Goal: Information Seeking & Learning: Learn about a topic

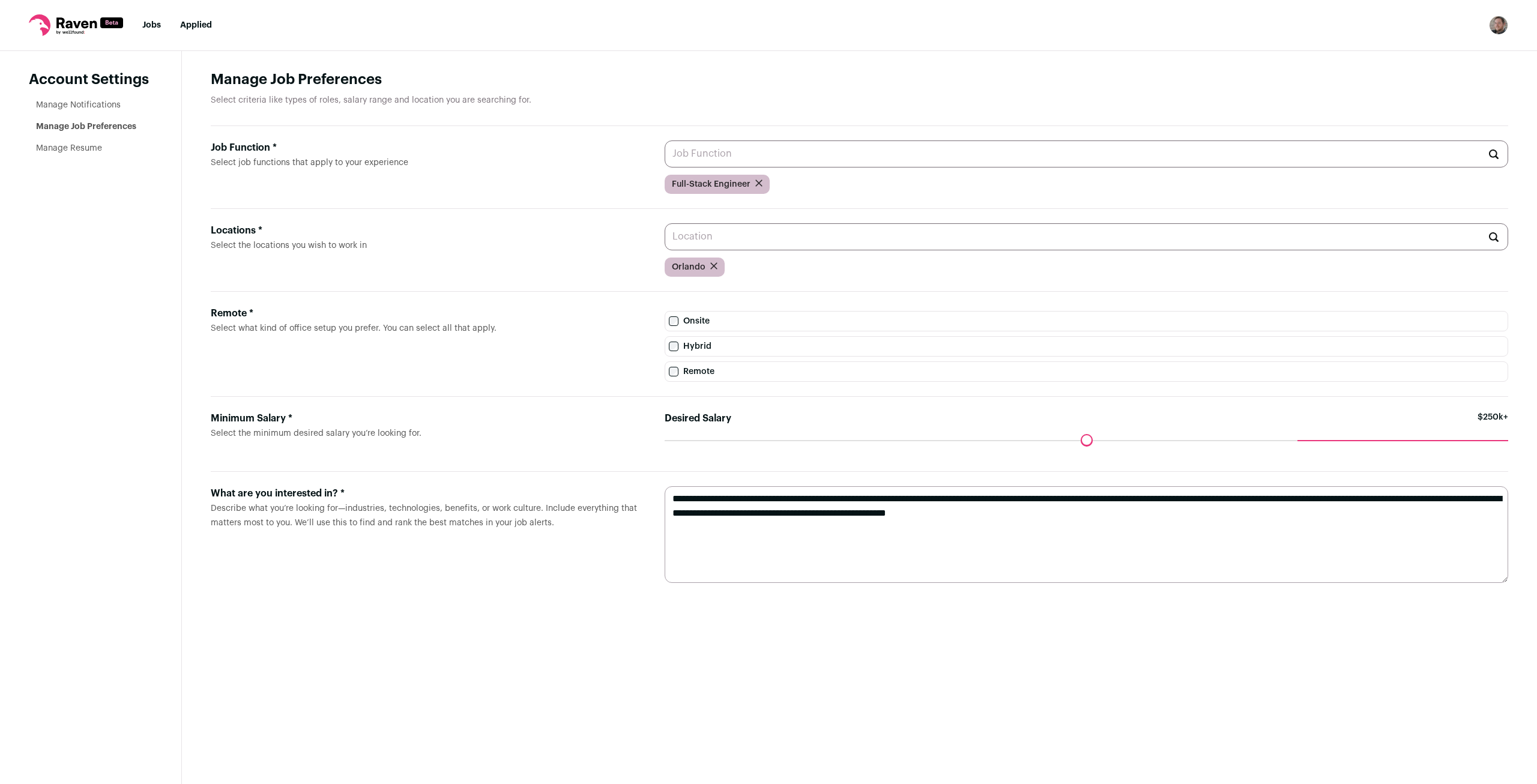
click at [866, 521] on textarea "**********" at bounding box center [1086, 534] width 843 height 96
paste textarea
click at [762, 539] on textarea "**********" at bounding box center [1086, 534] width 843 height 96
click at [673, 520] on textarea "**********" at bounding box center [1086, 534] width 843 height 96
type textarea "**********"
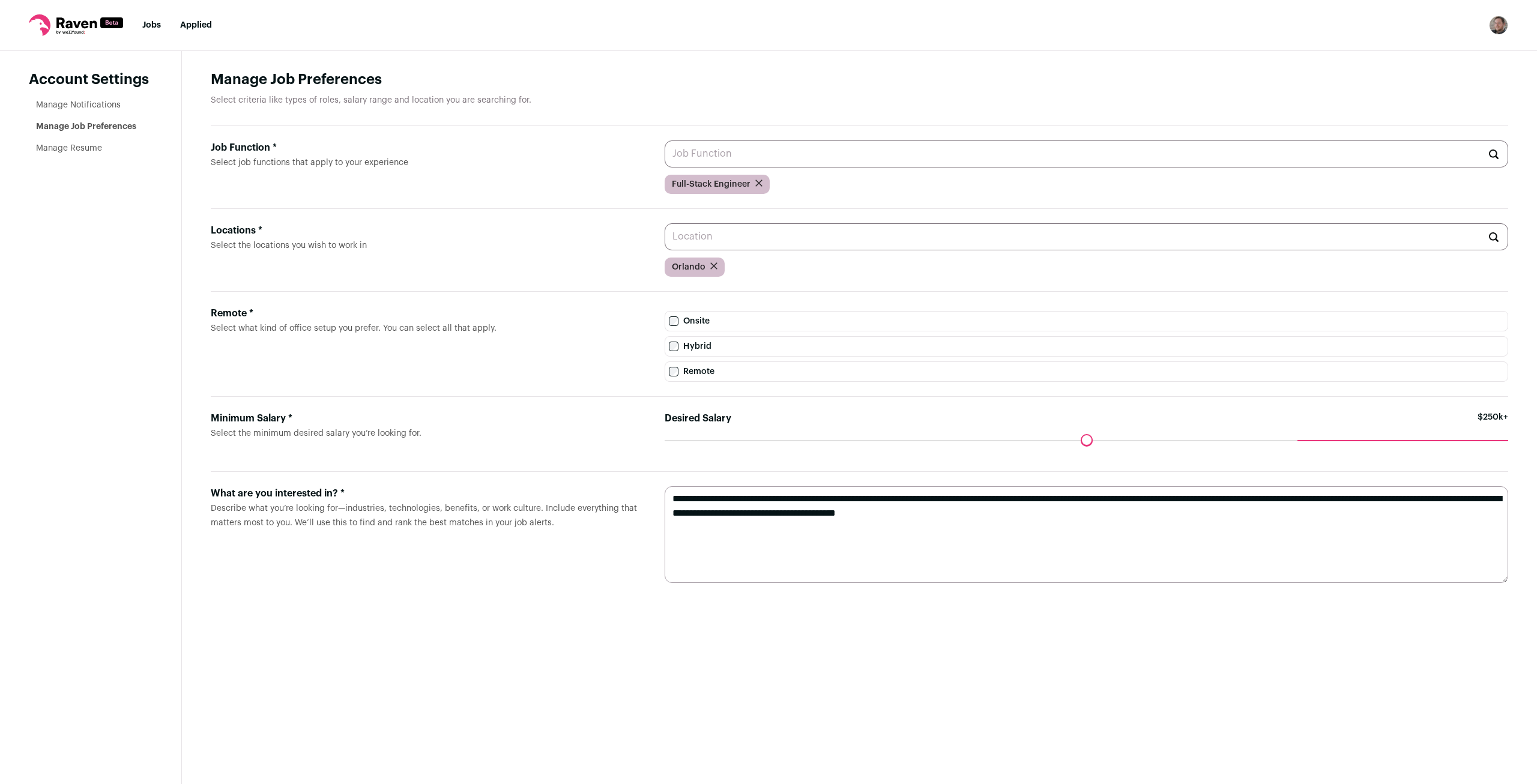
click at [629, 555] on label "What are you interested in? * Describe what you’re looking for—industries, tech…" at bounding box center [428, 534] width 435 height 96
drag, startPoint x: 1296, startPoint y: 440, endPoint x: 1215, endPoint y: 440, distance: 81.0
click at [1215, 440] on input "Desired Salary" at bounding box center [1086, 440] width 843 height 0
click at [829, 733] on main "Manage Job Preferences Select criteria like types of roles, salary range and lo…" at bounding box center [859, 418] width 1355 height 733
click at [748, 154] on input "Job Function * Select job functions that apply to your experience" at bounding box center [1086, 154] width 843 height 27
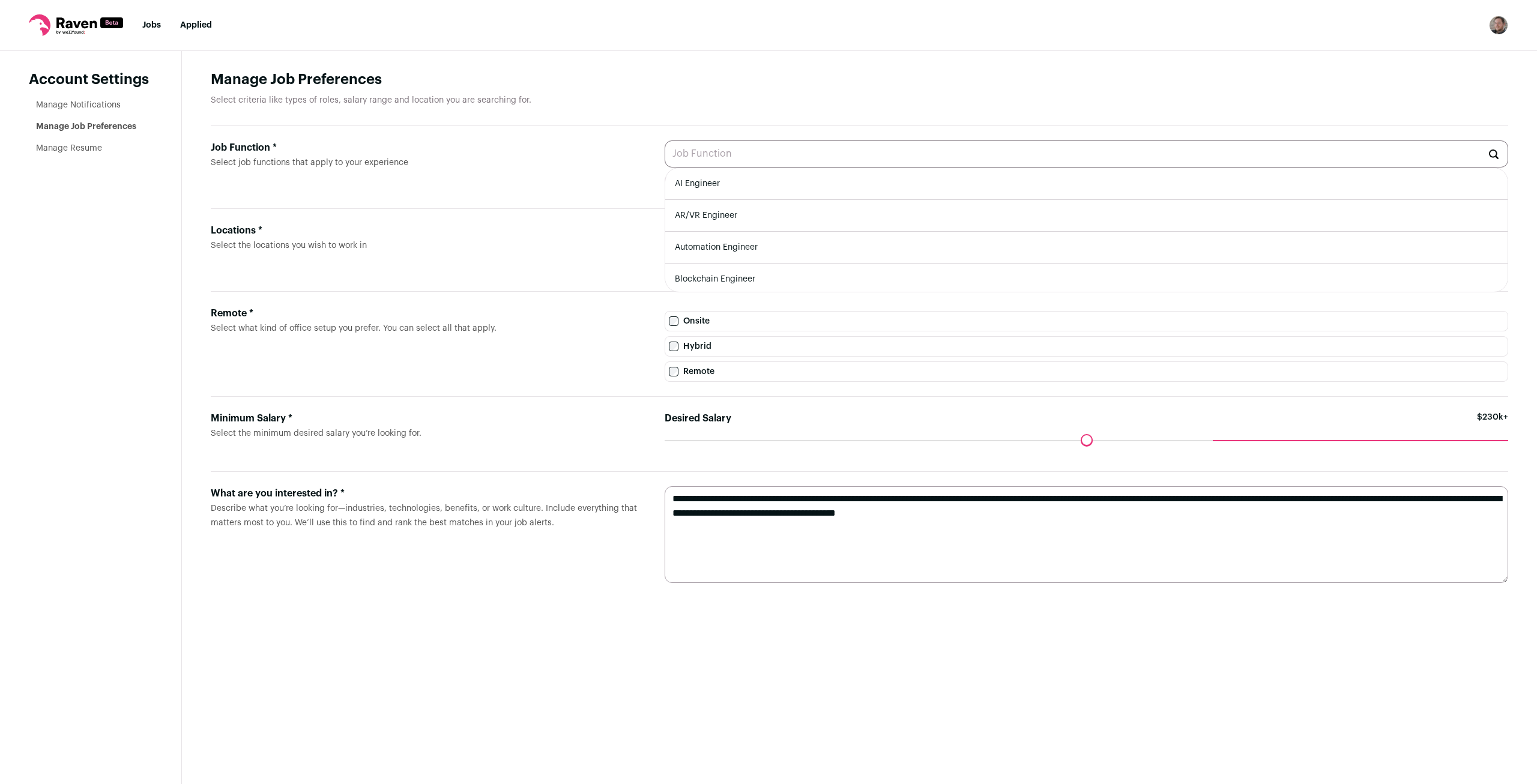
click at [785, 192] on li "AI Engineer" at bounding box center [1086, 184] width 843 height 32
type input "AI Engineer"
click at [829, 154] on input "Job Function * Select job functions that apply to your experience" at bounding box center [1086, 154] width 843 height 27
click at [971, 198] on div "Job Function * Select job functions that apply to your experience Full-Stack En…" at bounding box center [859, 167] width 1297 height 83
click at [913, 153] on input "Job Function * Select job functions that apply to your experience" at bounding box center [1086, 154] width 843 height 27
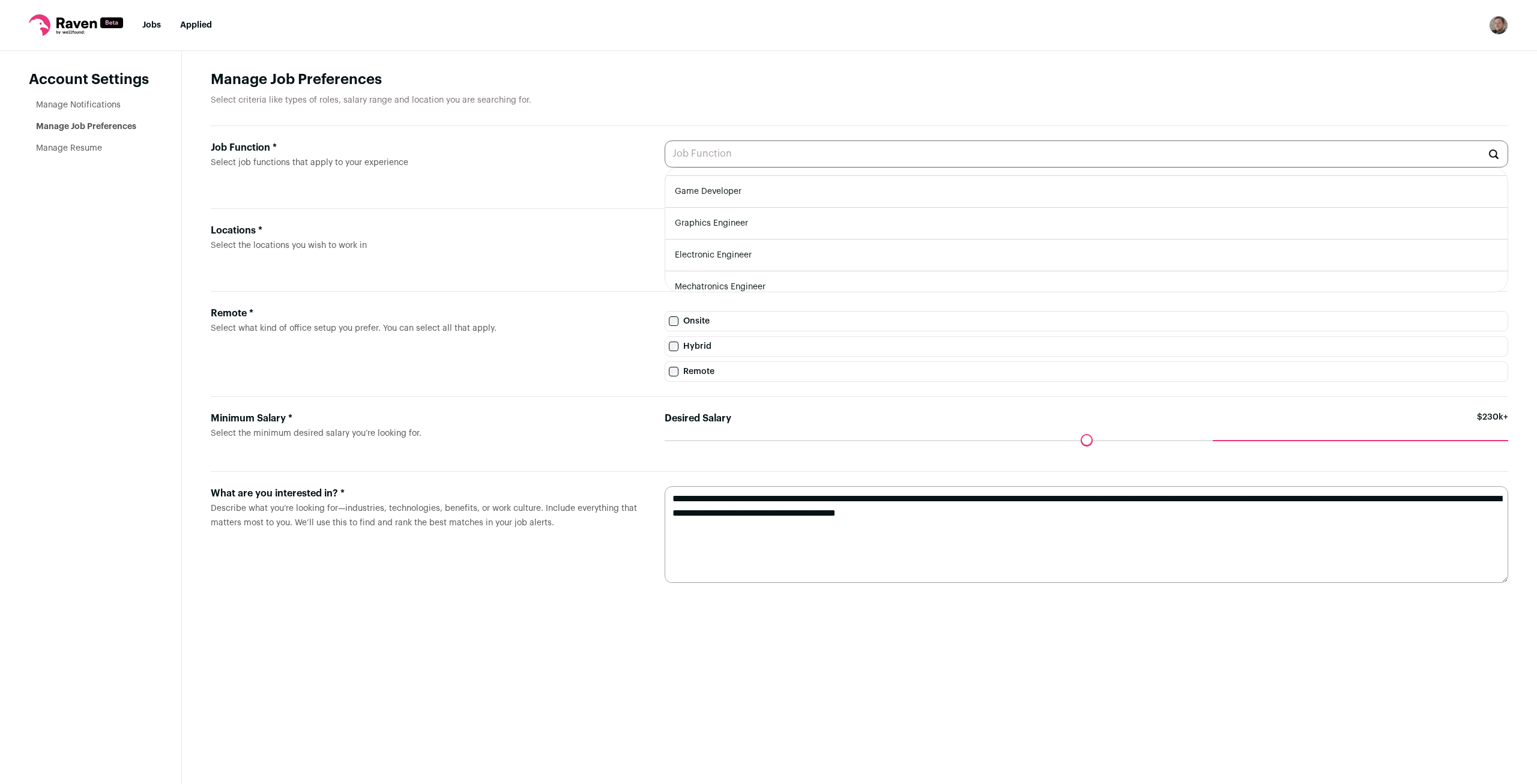
scroll to position [318, 0]
click at [857, 693] on main "Manage Job Preferences Select criteria like types of roles, salary range and lo…" at bounding box center [859, 418] width 1355 height 733
click at [959, 662] on main "Manage Job Preferences Select criteria like types of roles, salary range and lo…" at bounding box center [859, 418] width 1355 height 733
click at [49, 150] on link "Manage Resume" at bounding box center [69, 148] width 66 height 8
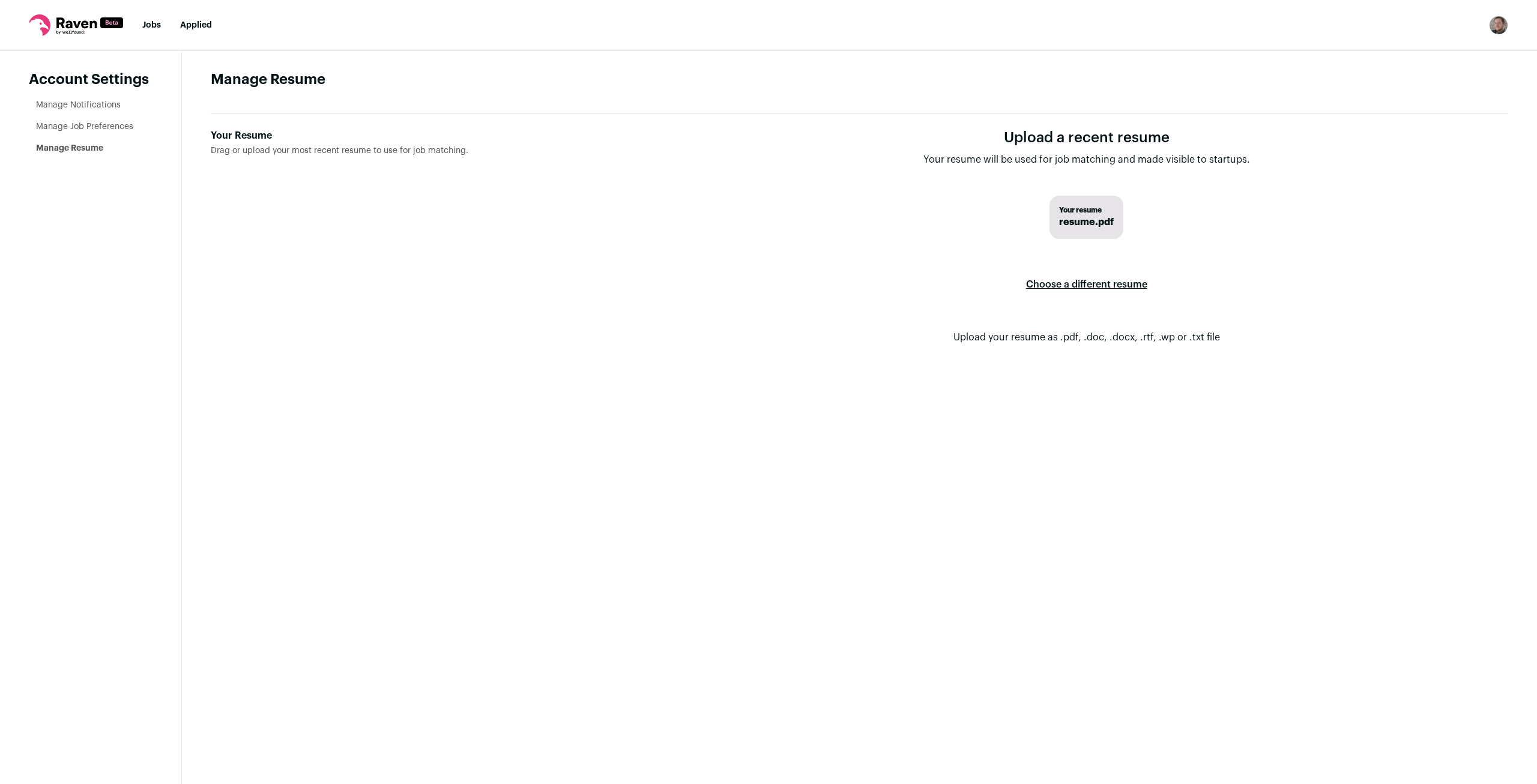
click at [1072, 290] on label "Choose a different resume" at bounding box center [1086, 284] width 121 height 34
click at [0, 0] on input "Your Resume Drag or upload your most recent resume to use for job matching." at bounding box center [0, 0] width 0 height 0
click at [656, 451] on main "Manage Resume Your Resume Drag or upload your most recent resume to use for job…" at bounding box center [859, 418] width 1355 height 733
click at [899, 385] on main "Manage Resume Your Resume Drag or upload your most recent resume to use for job…" at bounding box center [859, 418] width 1355 height 733
click at [86, 103] on link "Manage Notifications" at bounding box center [78, 105] width 85 height 8
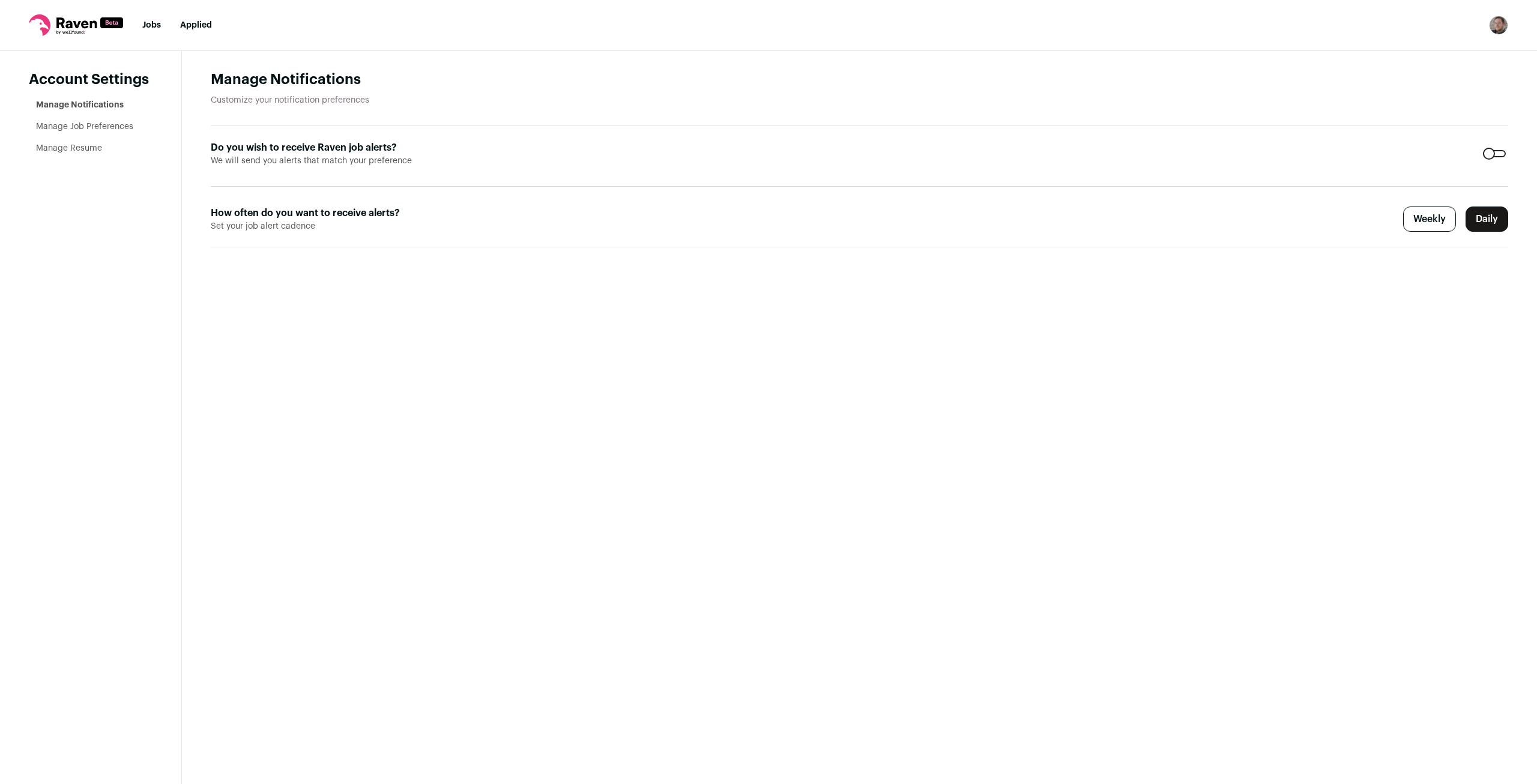
click at [159, 24] on link "Jobs" at bounding box center [152, 26] width 19 height 8
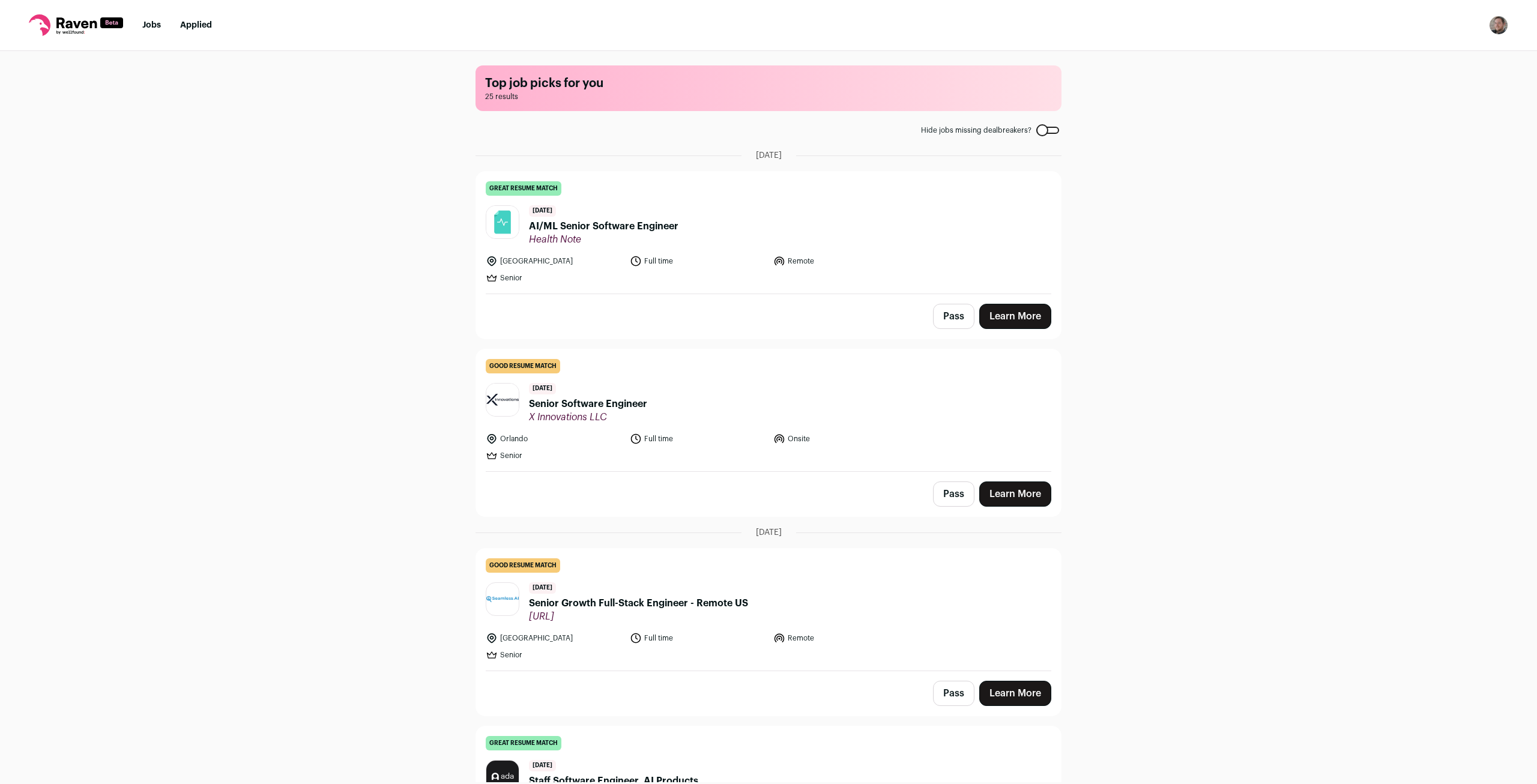
click at [325, 281] on div "Top job picks for you 25 results Hide jobs missing dealbreakers? [DATE] great r…" at bounding box center [768, 417] width 1537 height 731
click at [611, 418] on span "X Innovations LLC" at bounding box center [588, 417] width 119 height 12
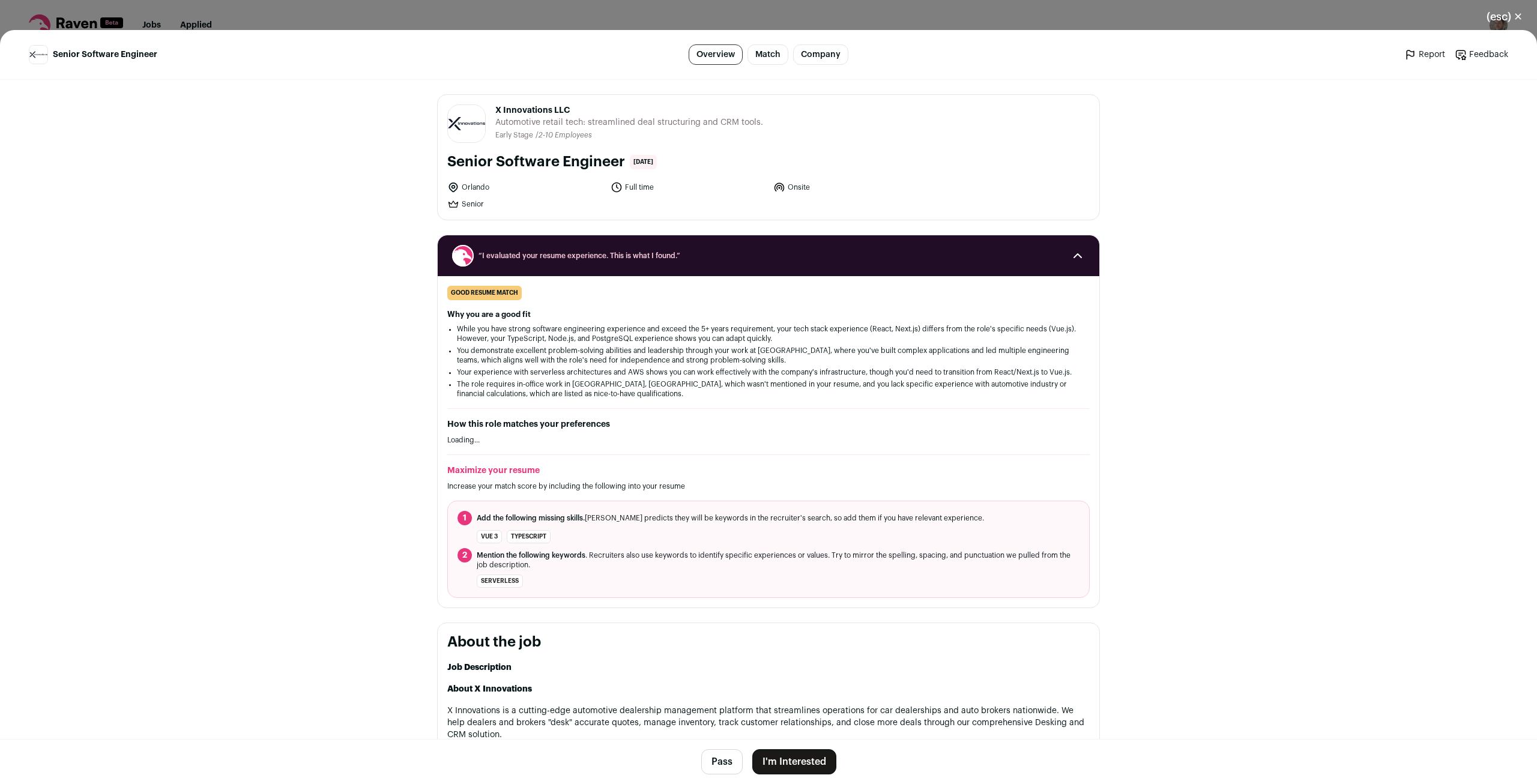
click at [525, 535] on li "TypeScript" at bounding box center [528, 537] width 44 height 13
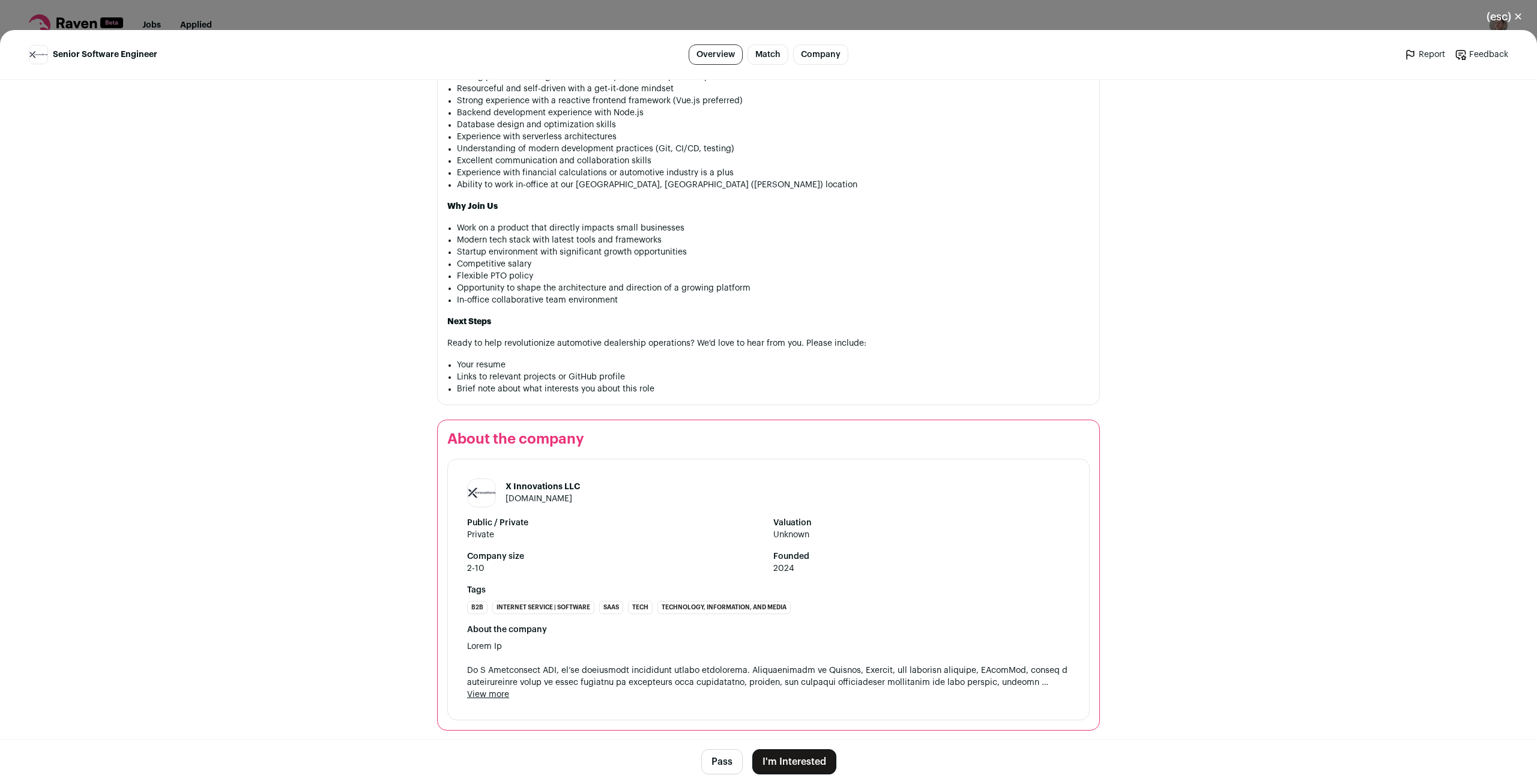
scroll to position [985, 0]
click at [496, 694] on button "View more" at bounding box center [488, 693] width 42 height 12
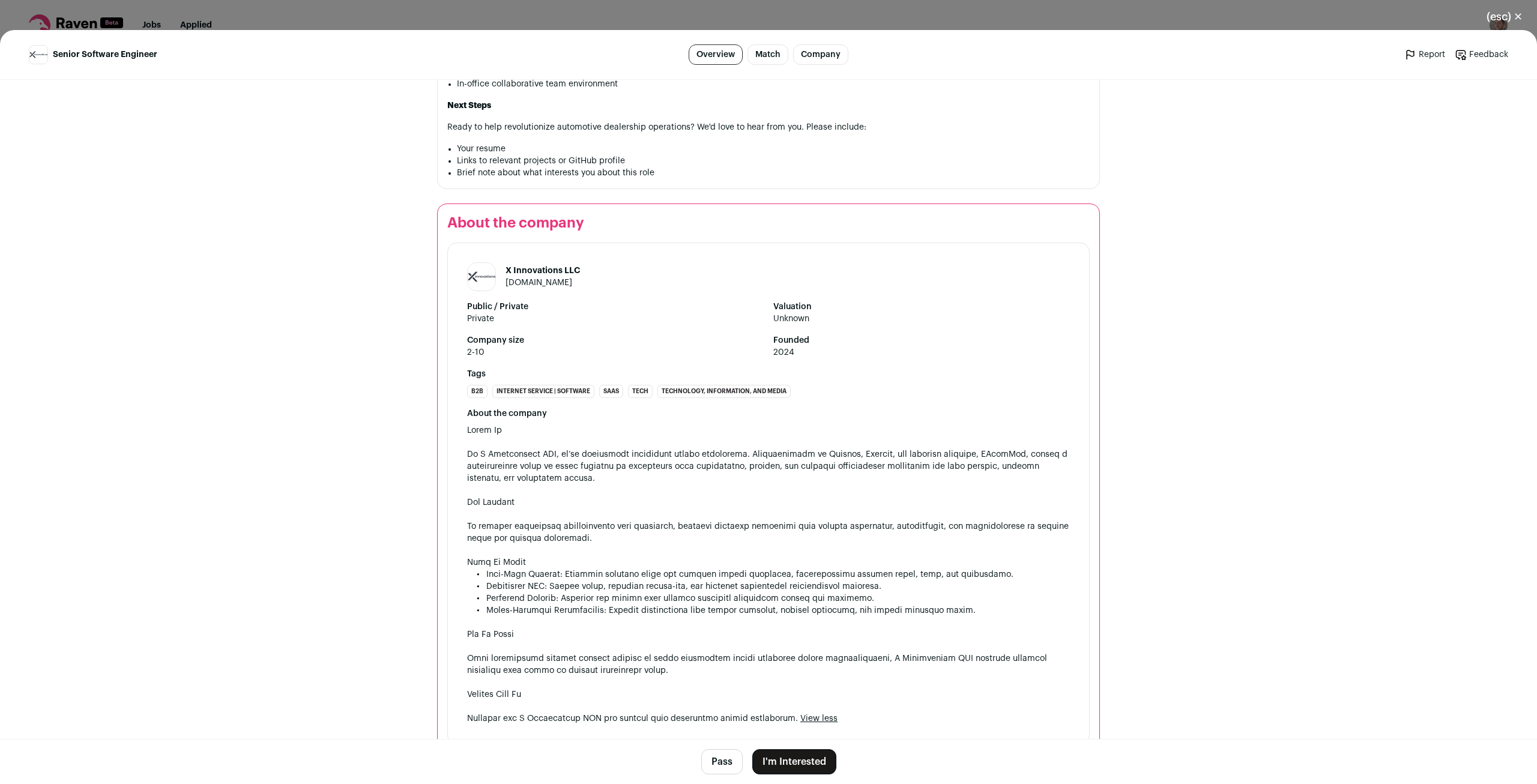
scroll to position [1202, 0]
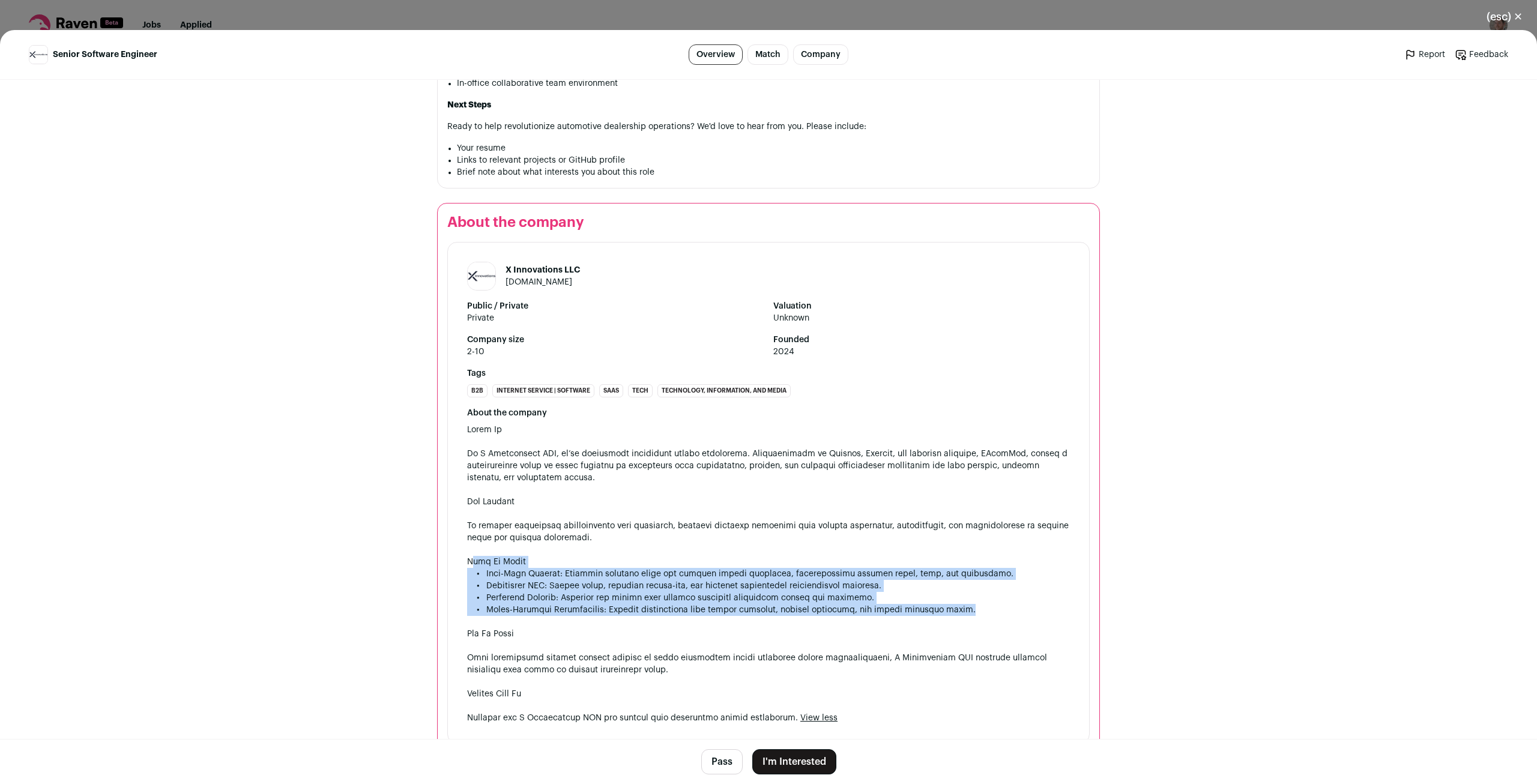
drag, startPoint x: 466, startPoint y: 562, endPoint x: 1000, endPoint y: 601, distance: 535.4
click at [1000, 601] on div "About the company View more View less" at bounding box center [768, 565] width 603 height 317
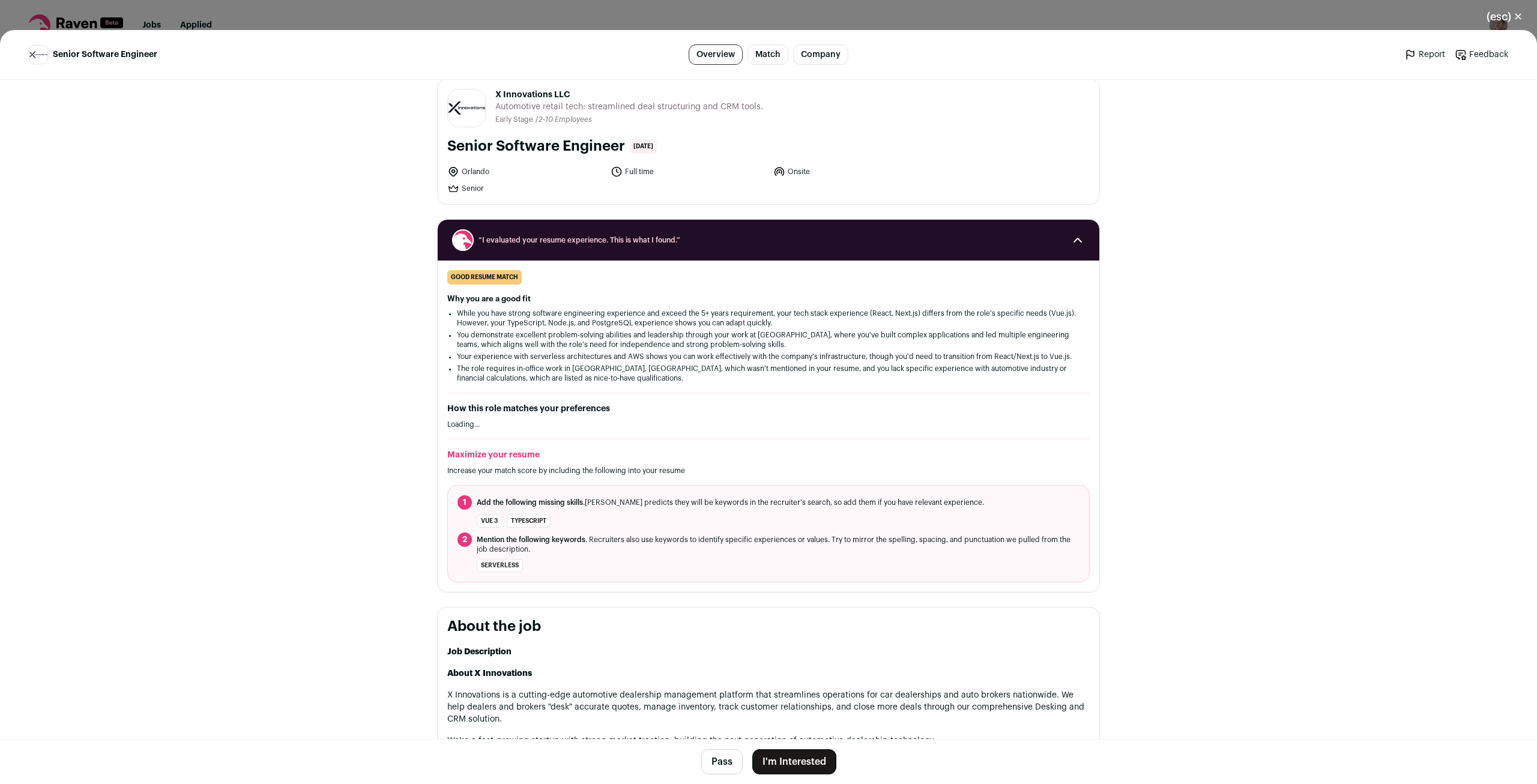
scroll to position [0, 0]
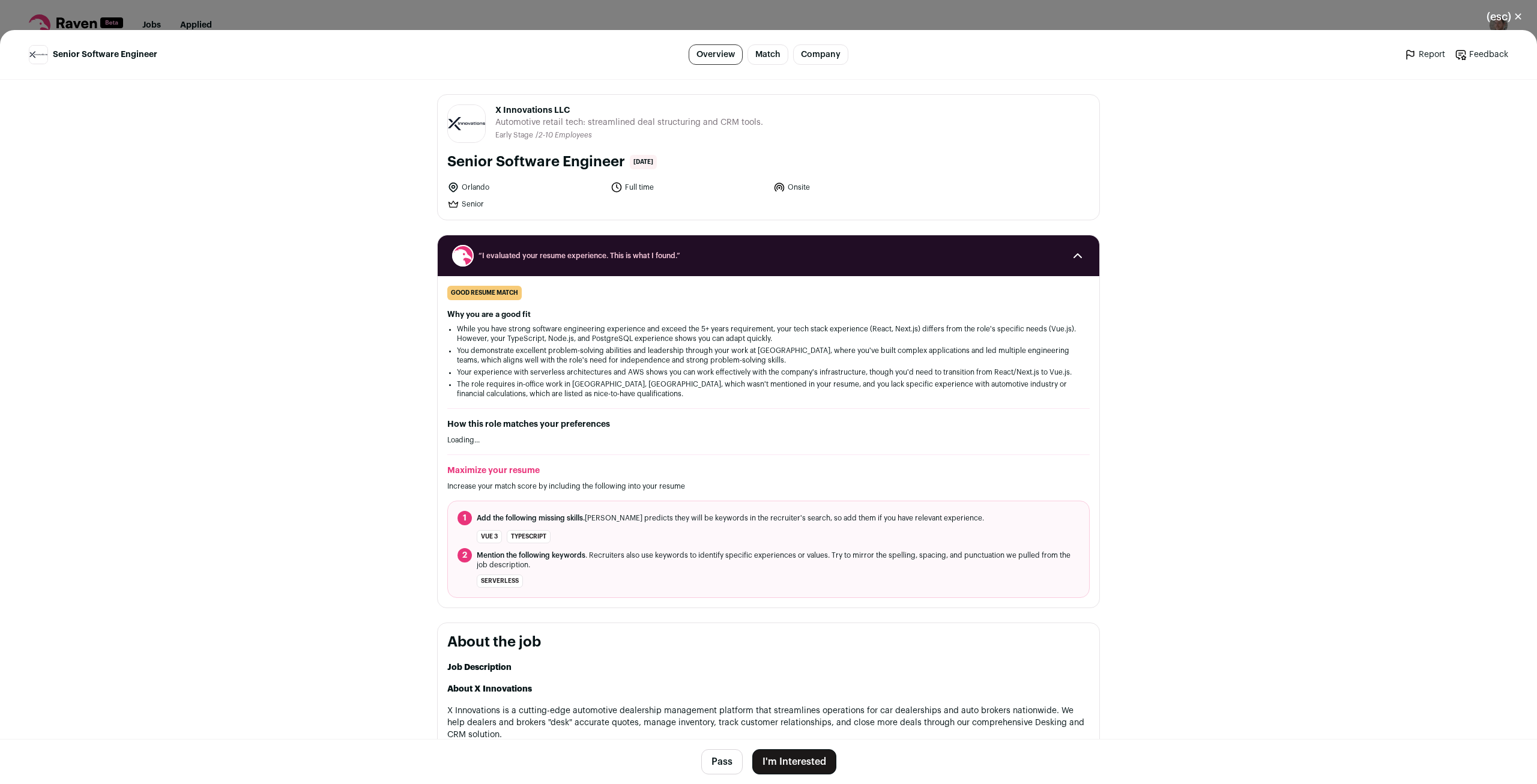
click at [717, 436] on p "Loading..." at bounding box center [768, 441] width 642 height 10
click at [1509, 12] on button "(esc) ✕" at bounding box center [1504, 16] width 65 height 26
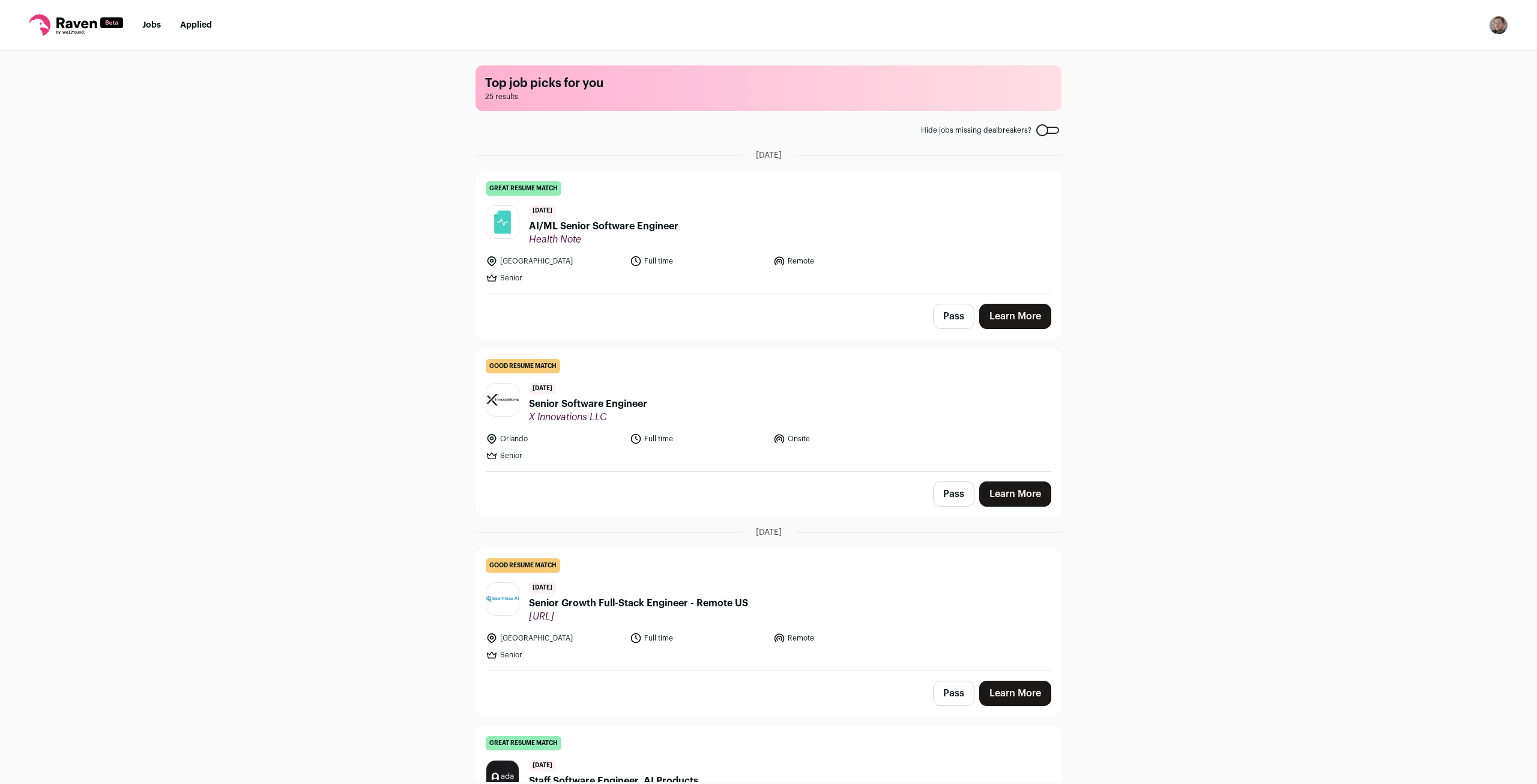
click at [380, 361] on div "Top job picks for you 25 results Hide jobs missing dealbreakers? [DATE] great r…" at bounding box center [768, 417] width 1537 height 731
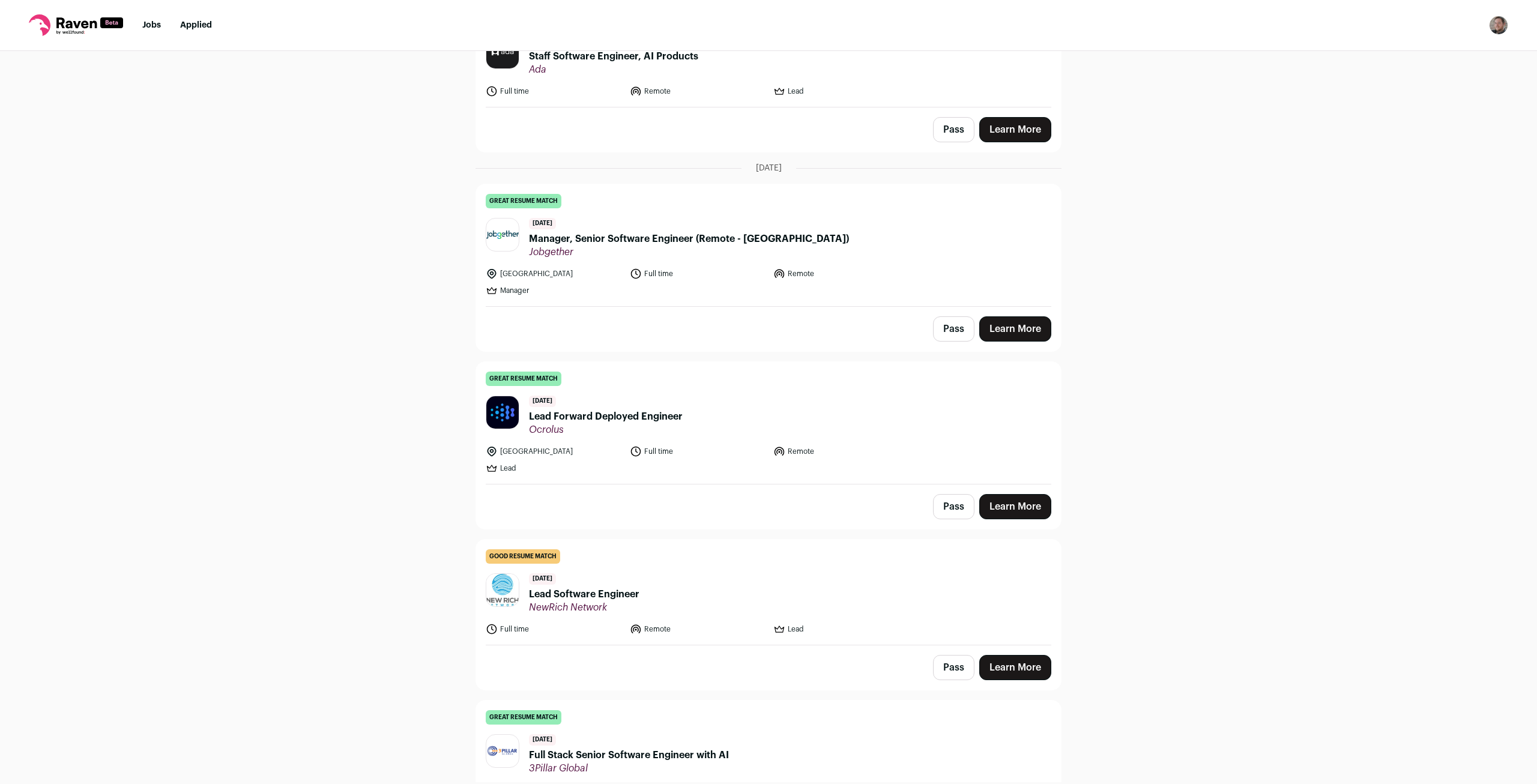
scroll to position [865, 0]
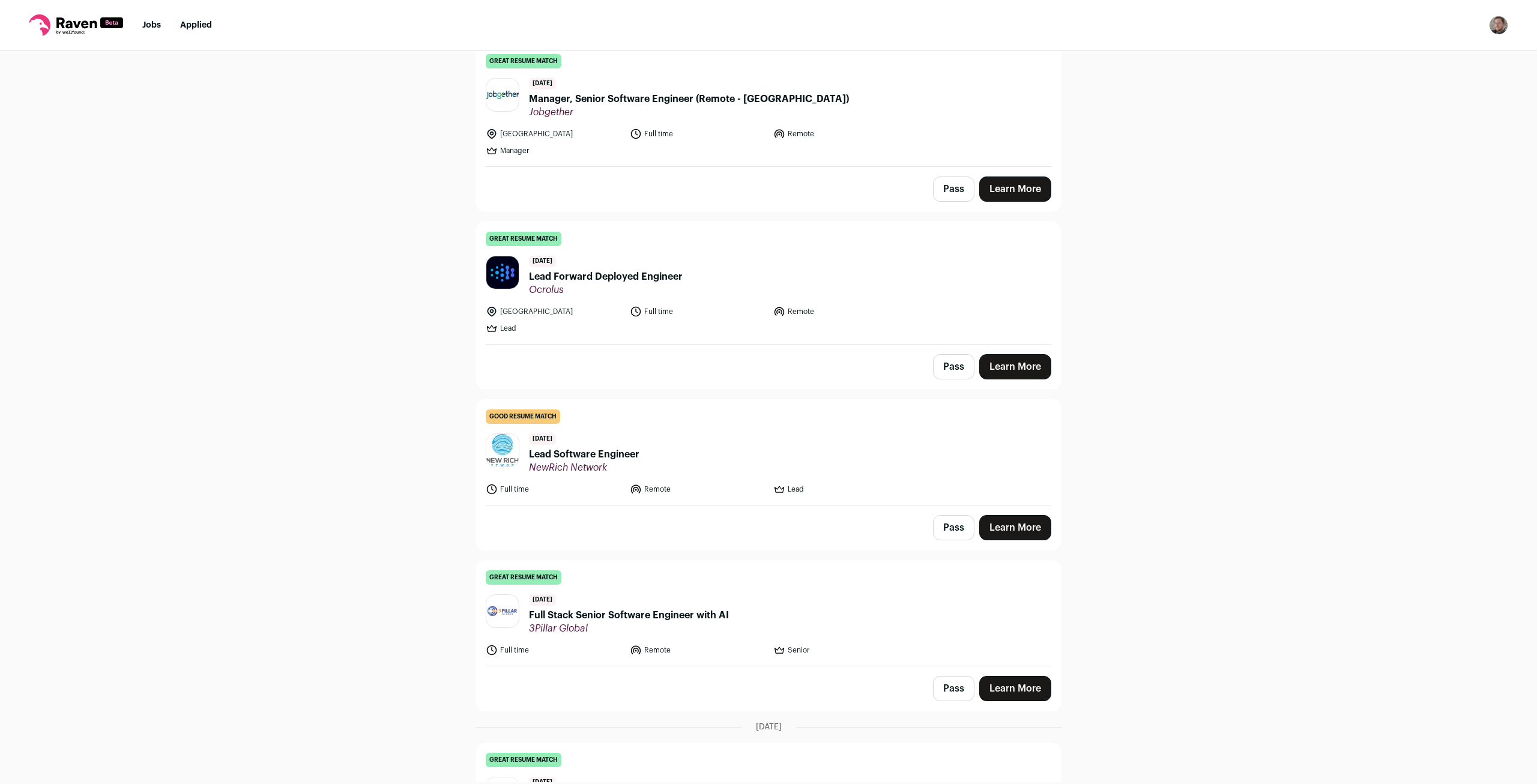
click at [603, 278] on span "Lead Forward Deployed Engineer" at bounding box center [605, 276] width 154 height 14
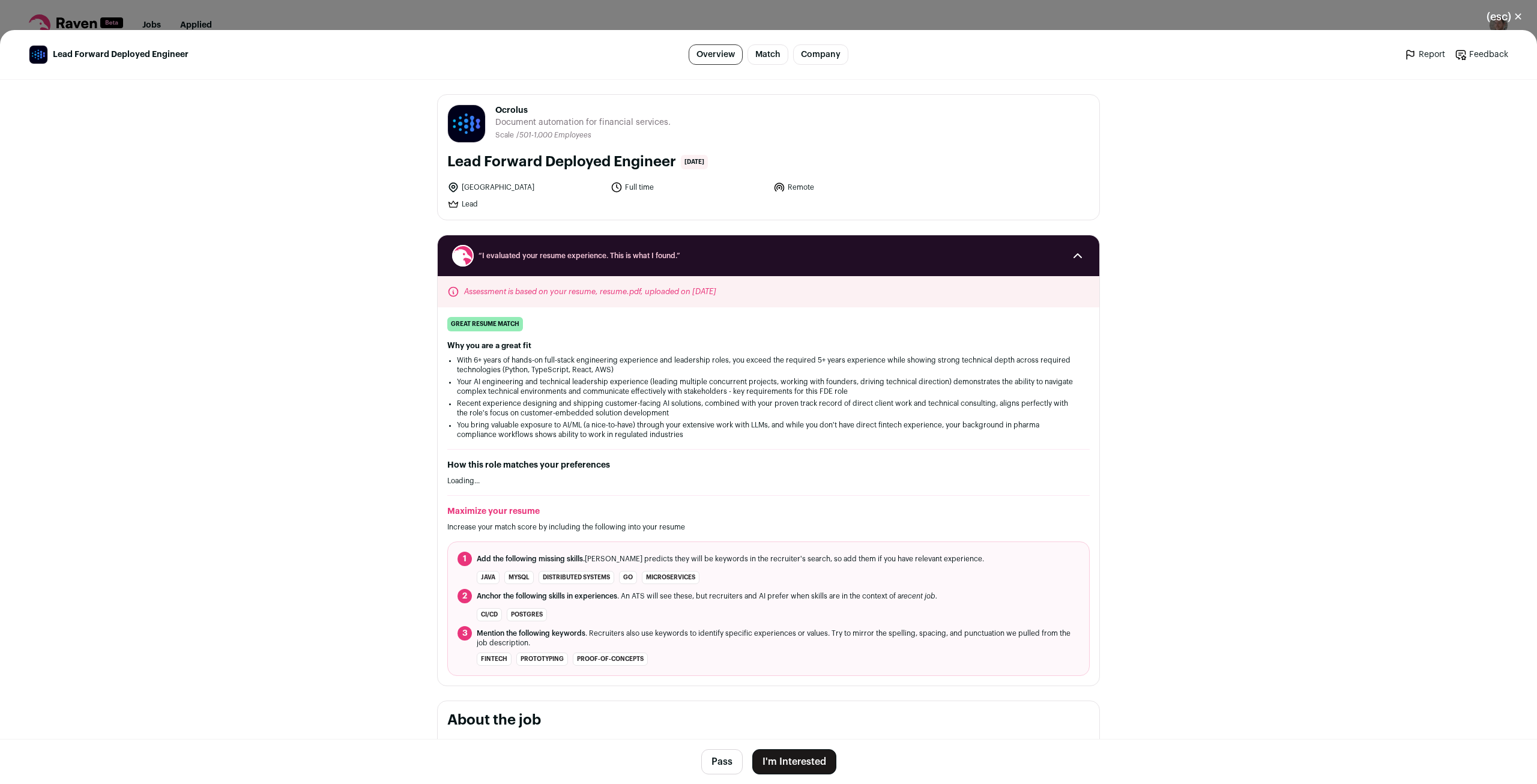
click at [285, 425] on main "Lead Forward Deployed Engineer Overview Match Company Report Feedback Report Fe…" at bounding box center [768, 407] width 1537 height 754
click at [274, 20] on div "(esc) ✕ Lead Forward Deployed Engineer Overview Match Company Report Feedback R…" at bounding box center [768, 392] width 1537 height 784
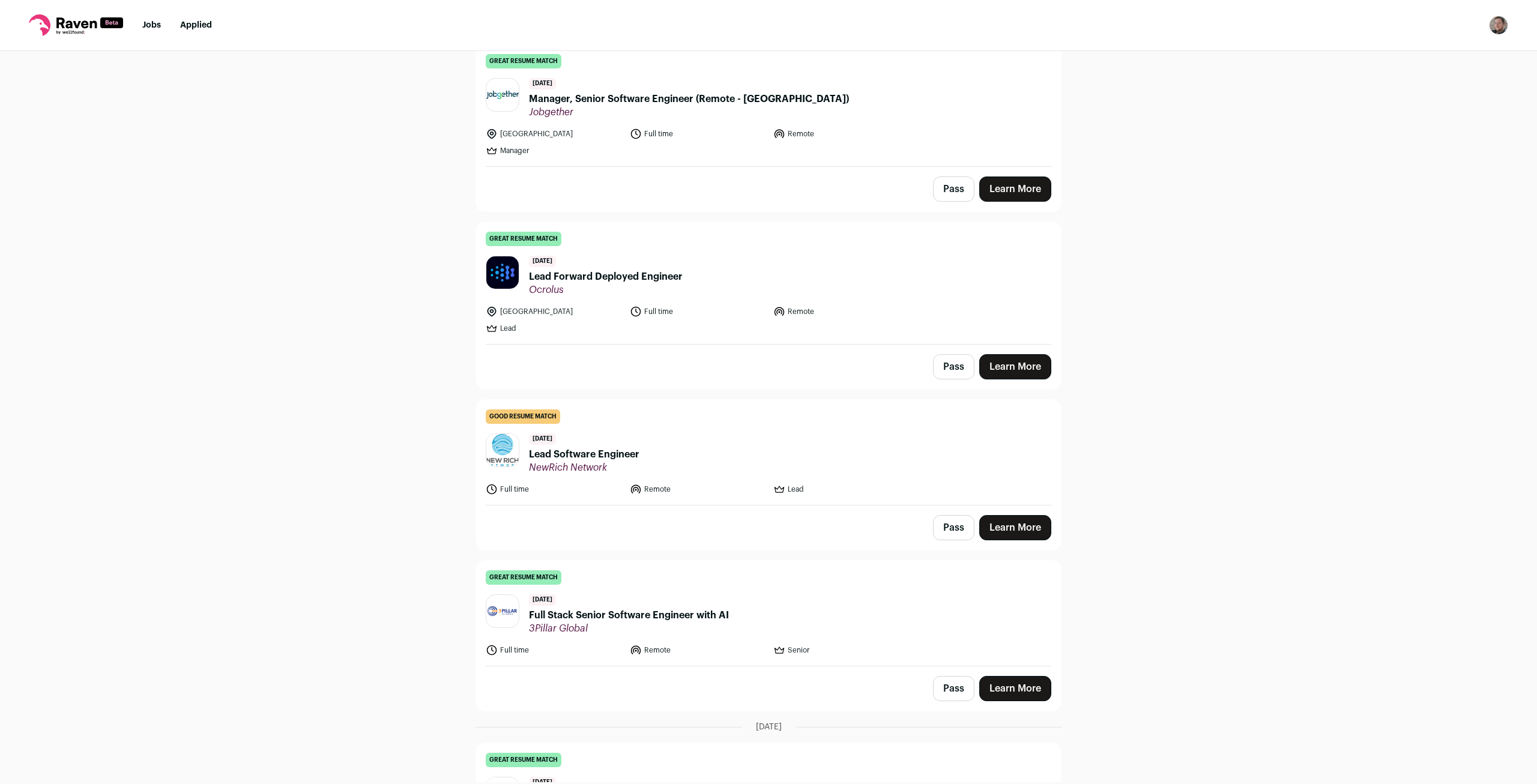
click at [601, 608] on span "Full Stack Senior Software Engineer with AI" at bounding box center [628, 614] width 200 height 14
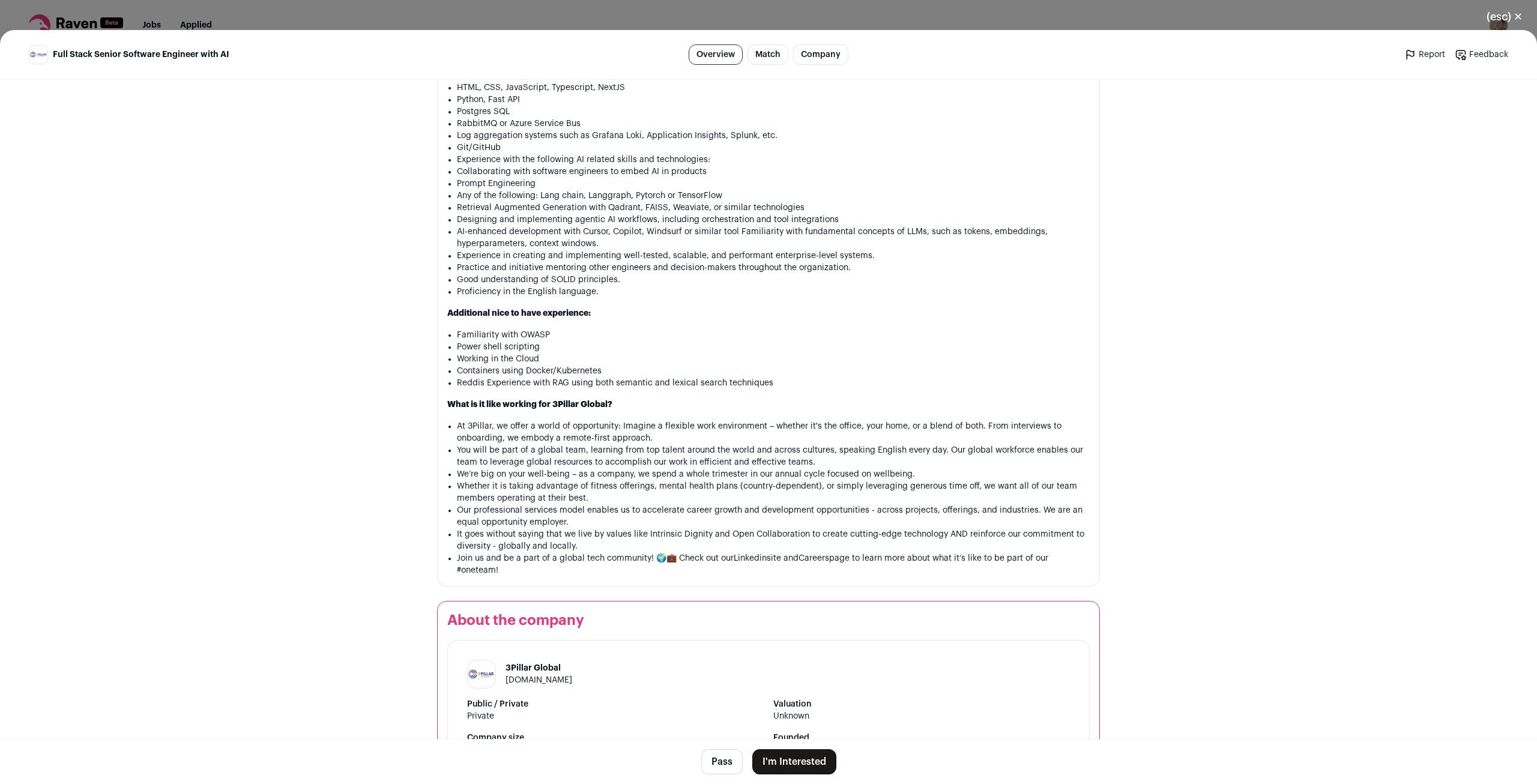
scroll to position [1056, 0]
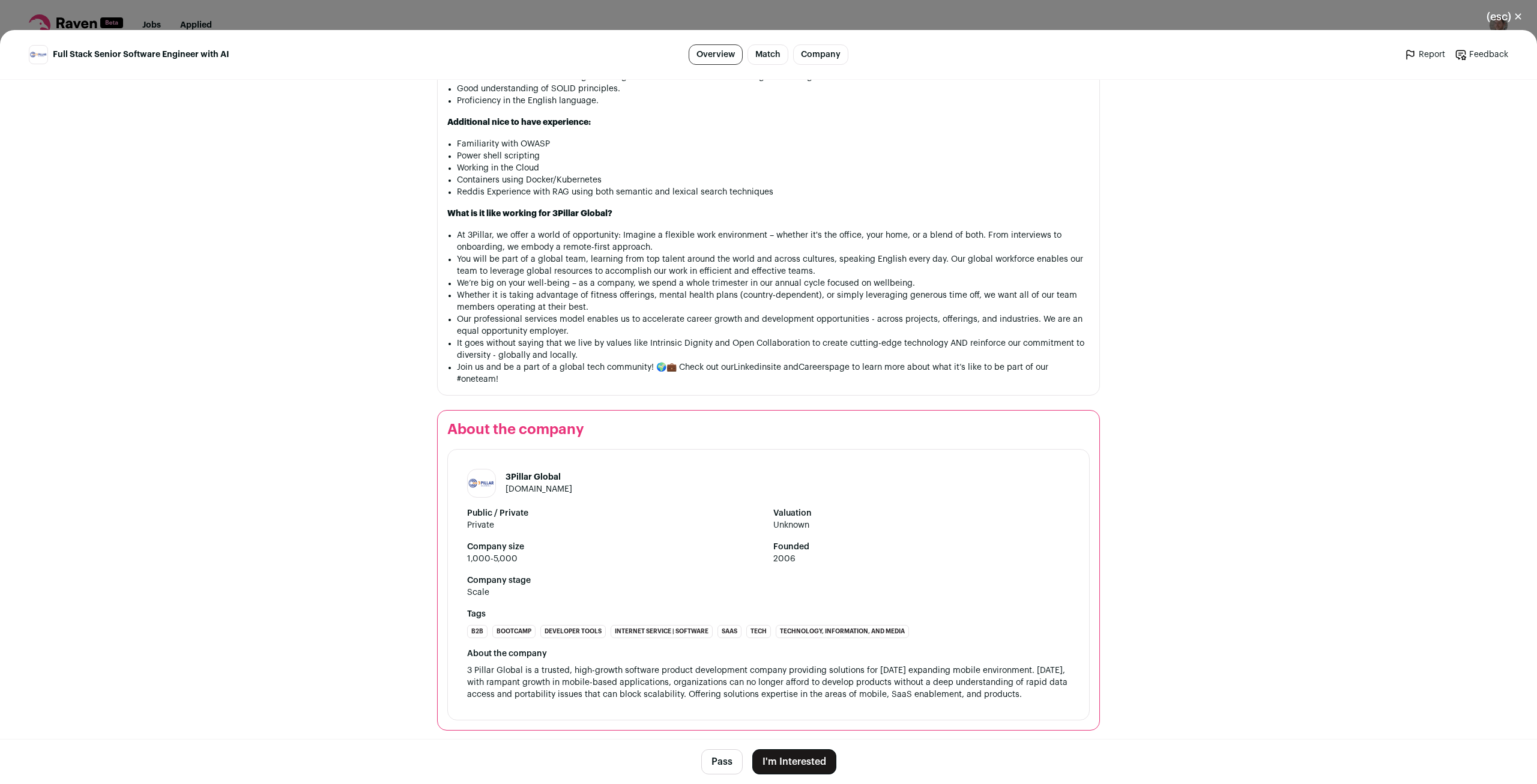
click at [758, 63] on link "Match" at bounding box center [768, 54] width 41 height 21
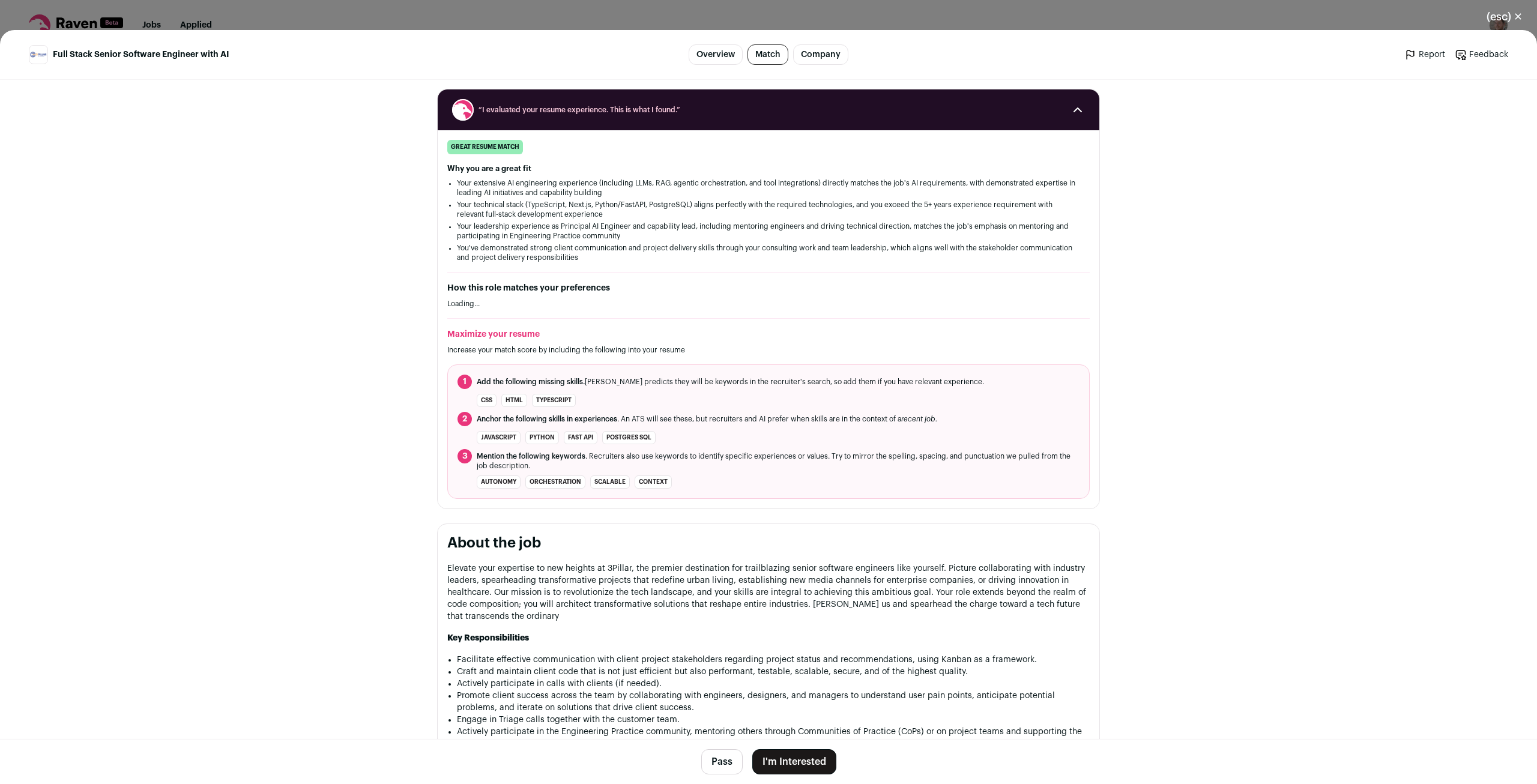
click at [821, 54] on link "Company" at bounding box center [820, 54] width 55 height 21
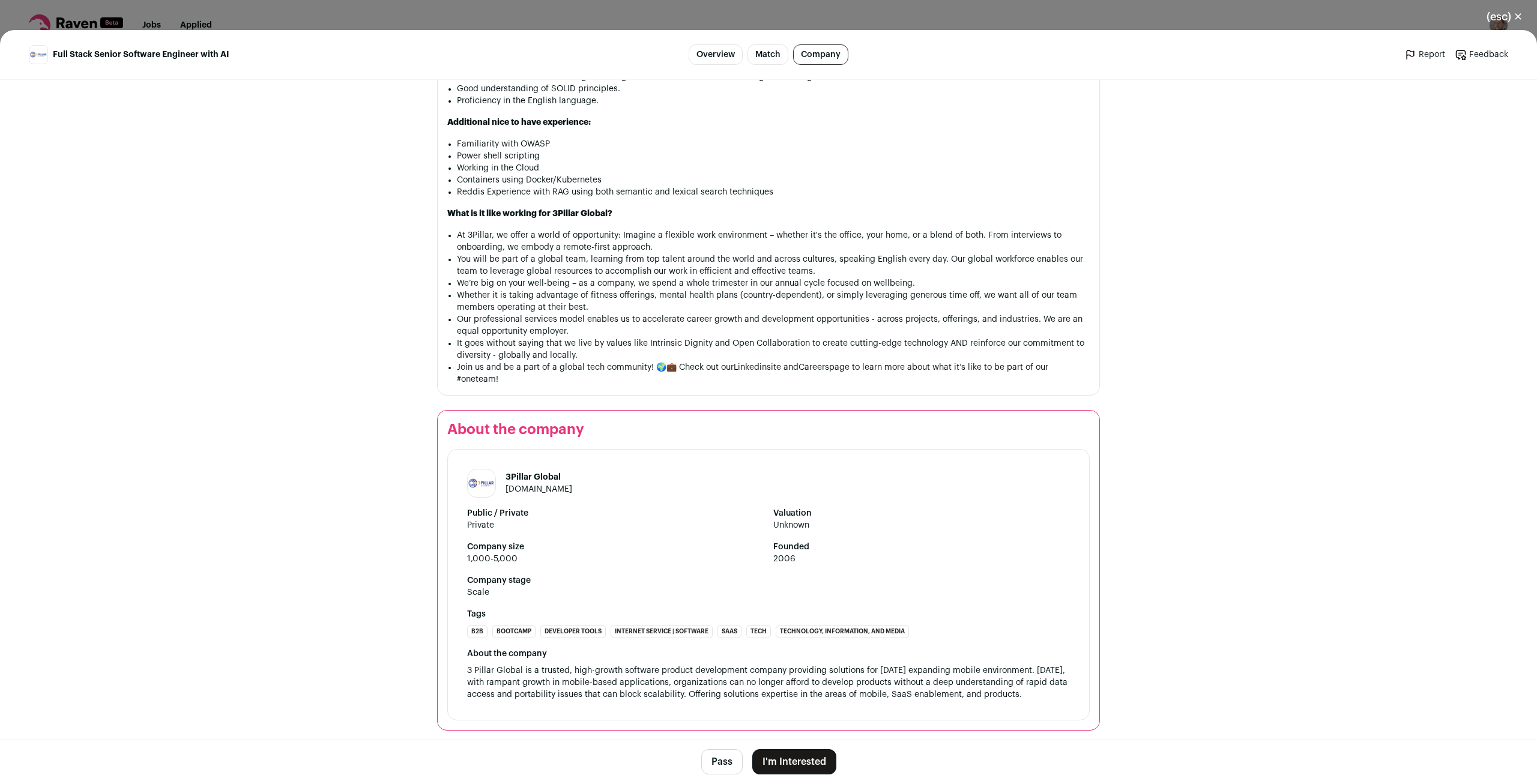
click at [1501, 14] on button "(esc) ✕" at bounding box center [1504, 16] width 65 height 26
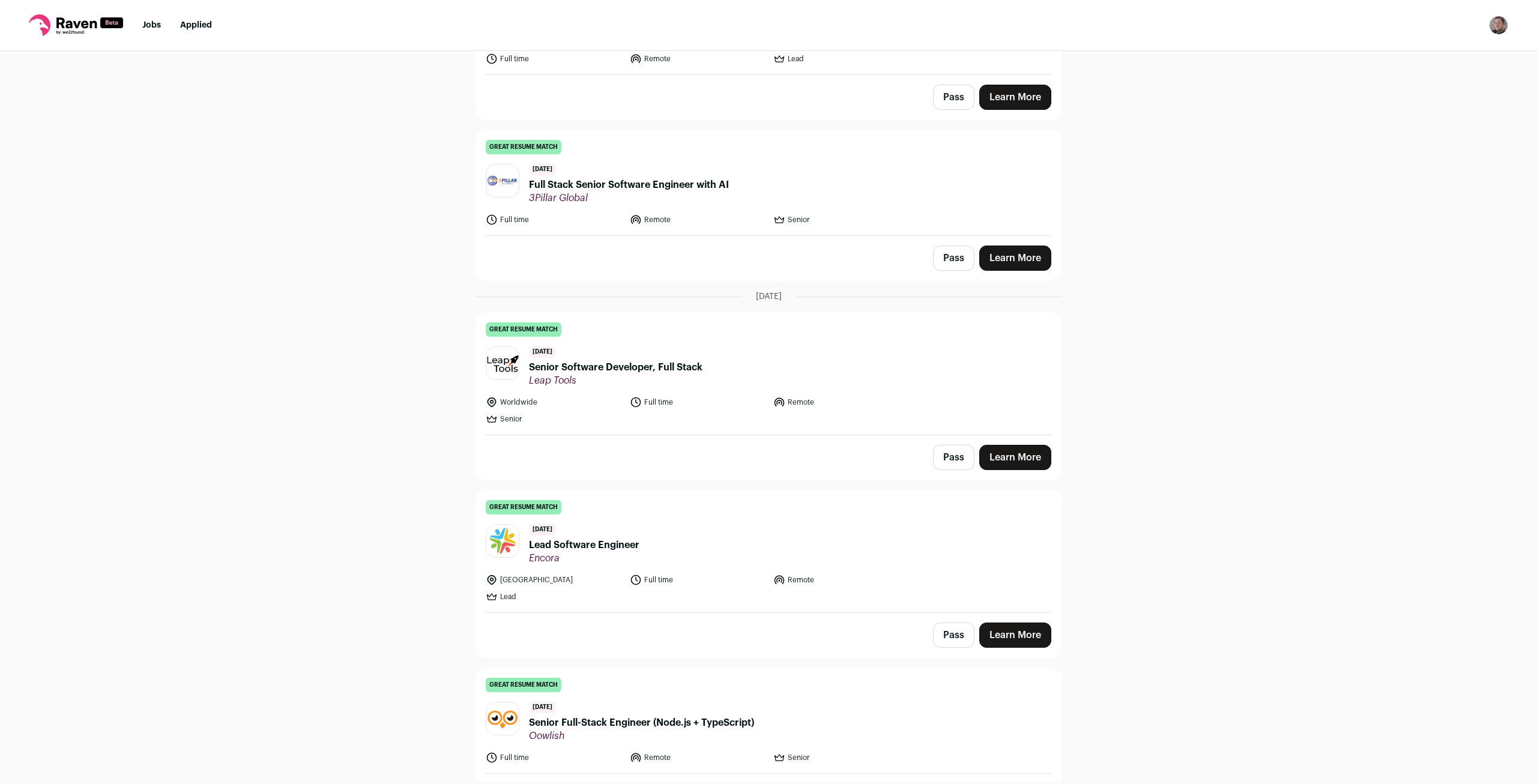
scroll to position [1297, 0]
click at [619, 362] on span "Senior Software Developer, Full Stack" at bounding box center [615, 365] width 174 height 14
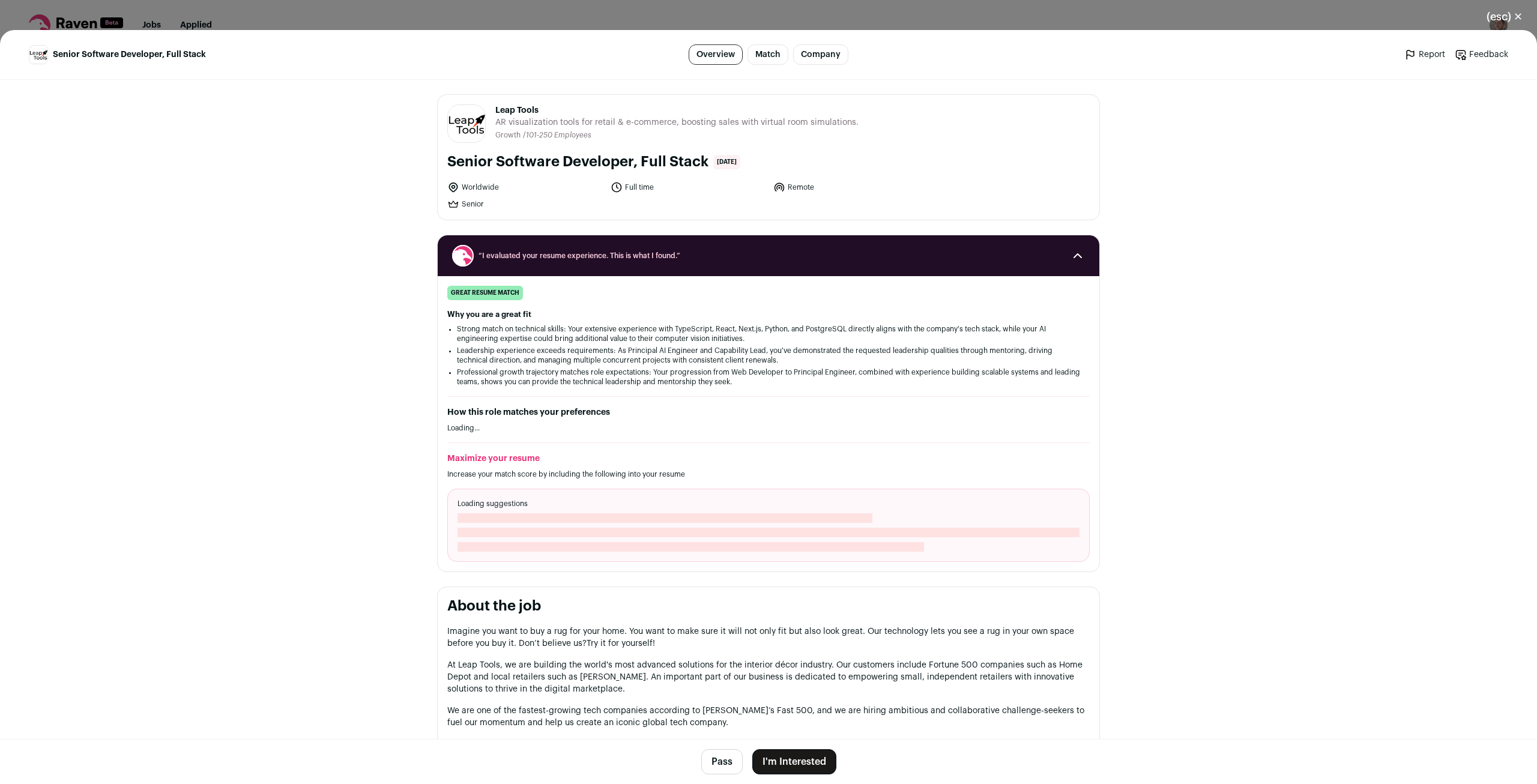
click at [1503, 16] on button "(esc) ✕" at bounding box center [1504, 16] width 65 height 26
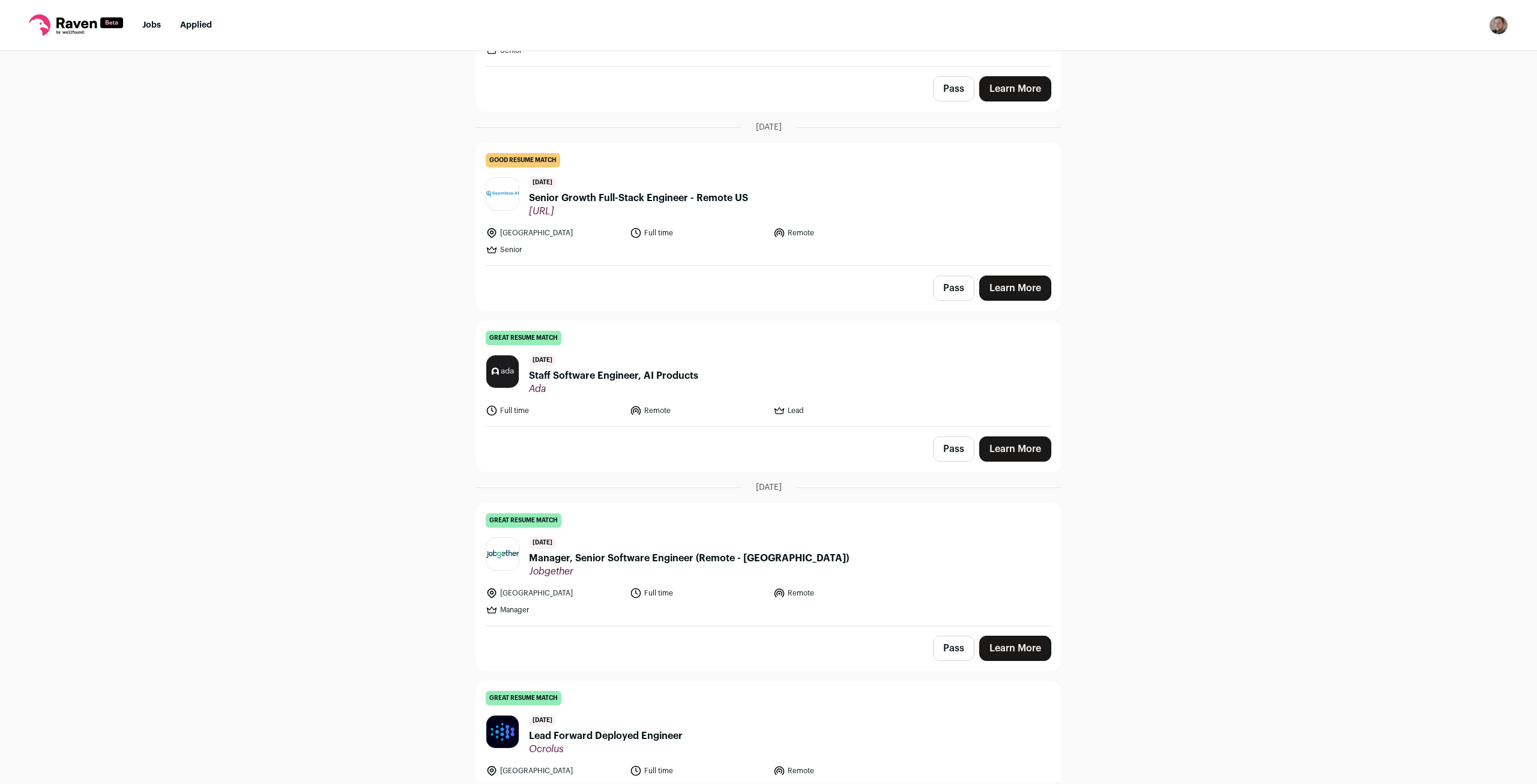
scroll to position [0, 0]
